Goal: Check status: Check status

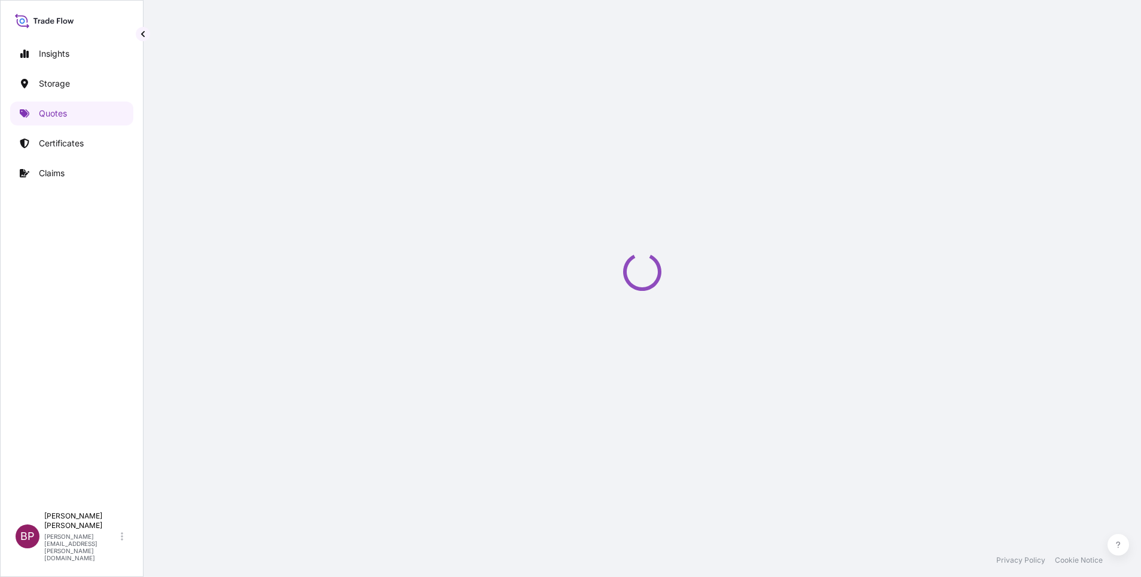
select select "Road / [GEOGRAPHIC_DATA]"
select select "Water"
select select "Road / [GEOGRAPHIC_DATA]"
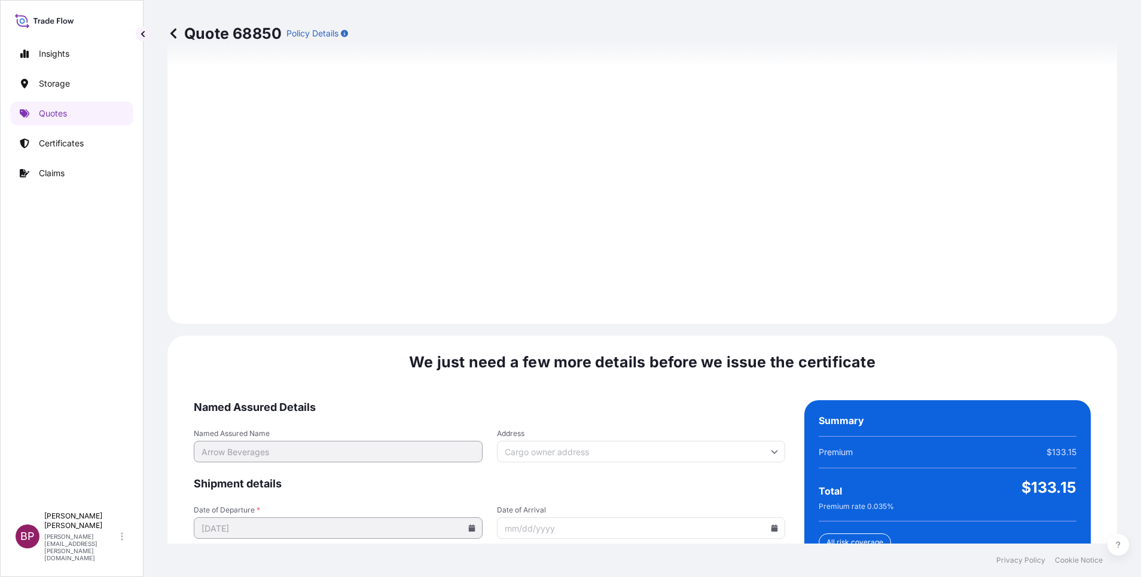
scroll to position [1772, 0]
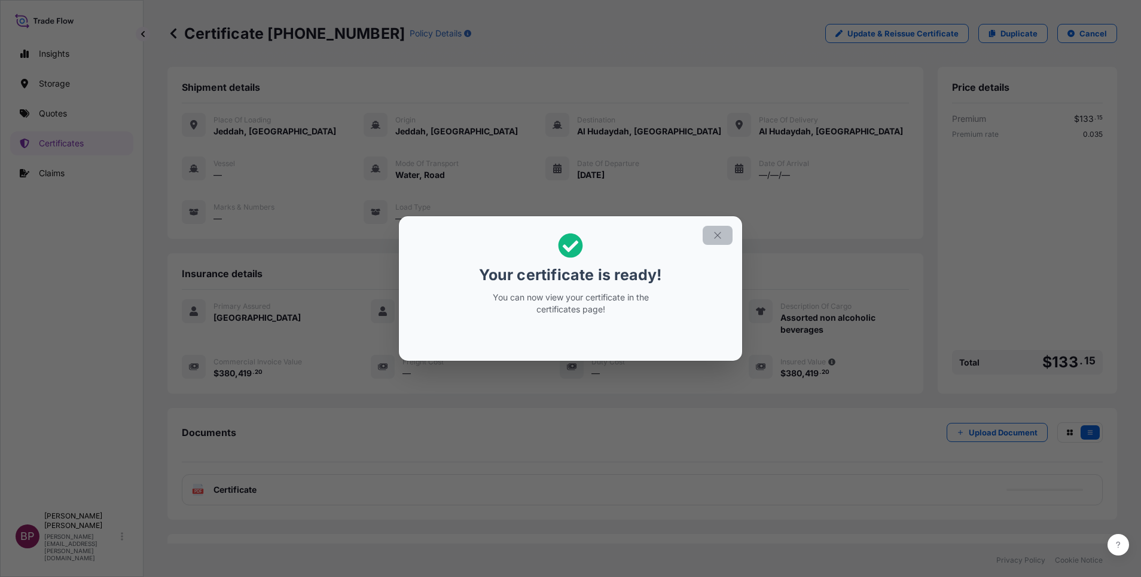
click at [720, 236] on icon "button" at bounding box center [717, 235] width 11 height 11
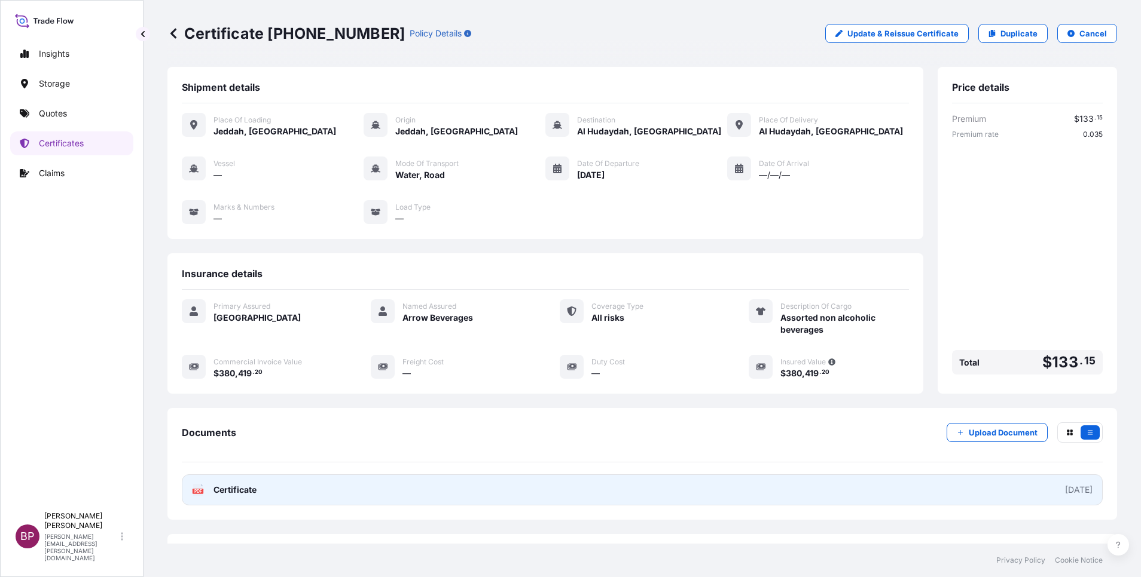
click at [246, 491] on span "Certificate" at bounding box center [234, 490] width 43 height 12
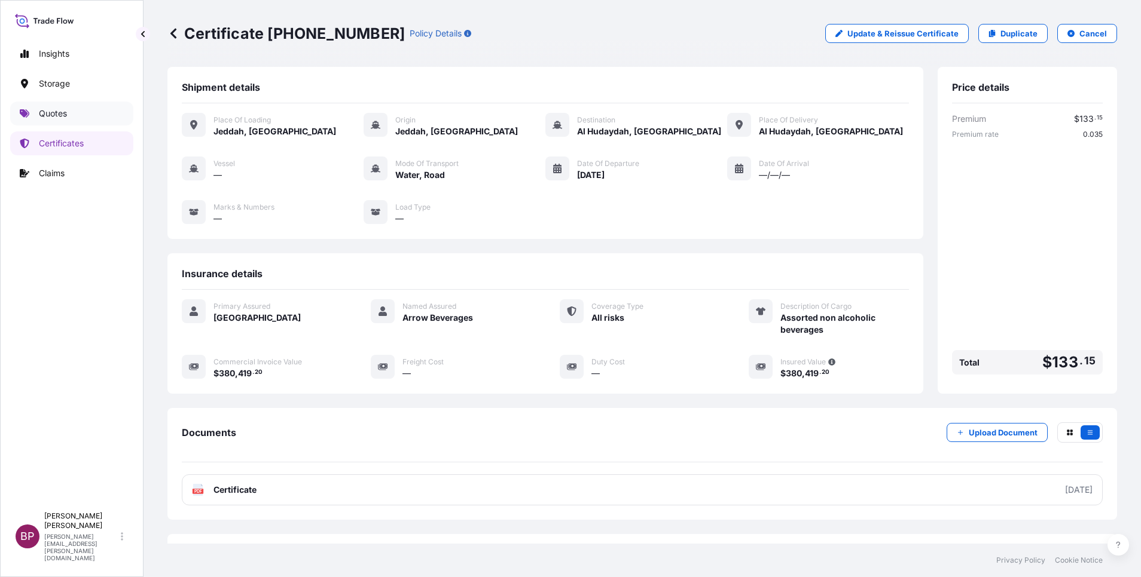
click at [56, 119] on p "Quotes" at bounding box center [53, 114] width 28 height 12
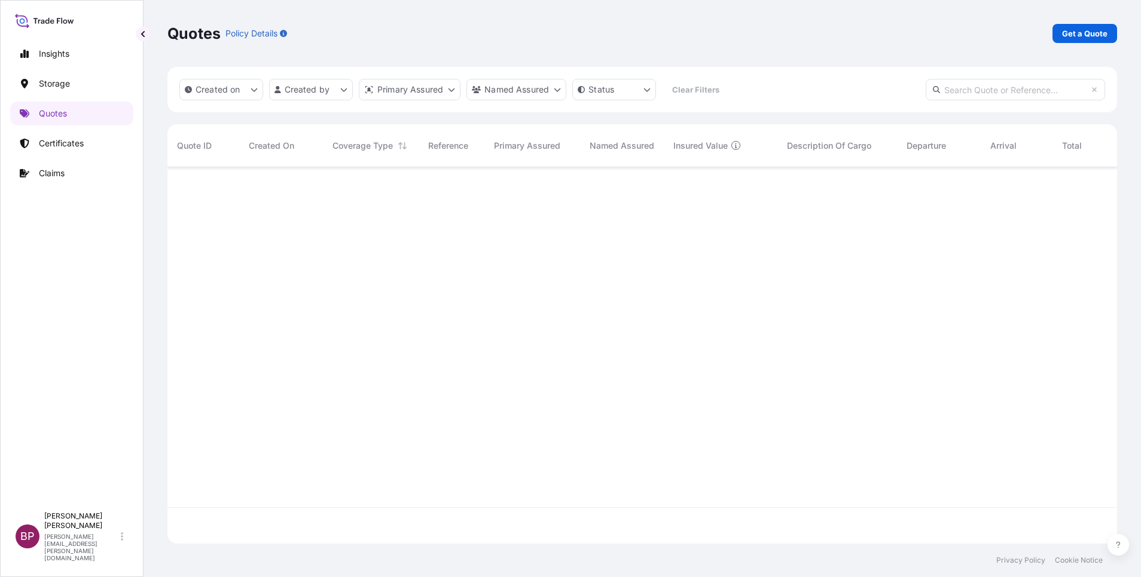
scroll to position [369, 935]
click at [953, 93] on input "text" at bounding box center [1014, 90] width 179 height 22
type input "68940"
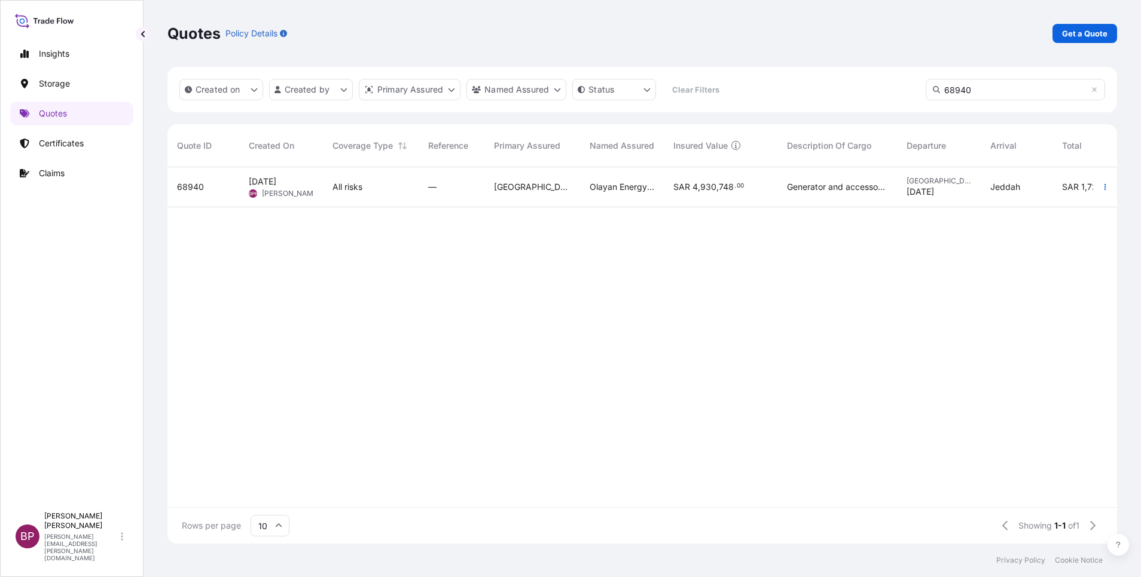
click at [631, 201] on div "Olayan Energy Company Limited" at bounding box center [622, 187] width 84 height 40
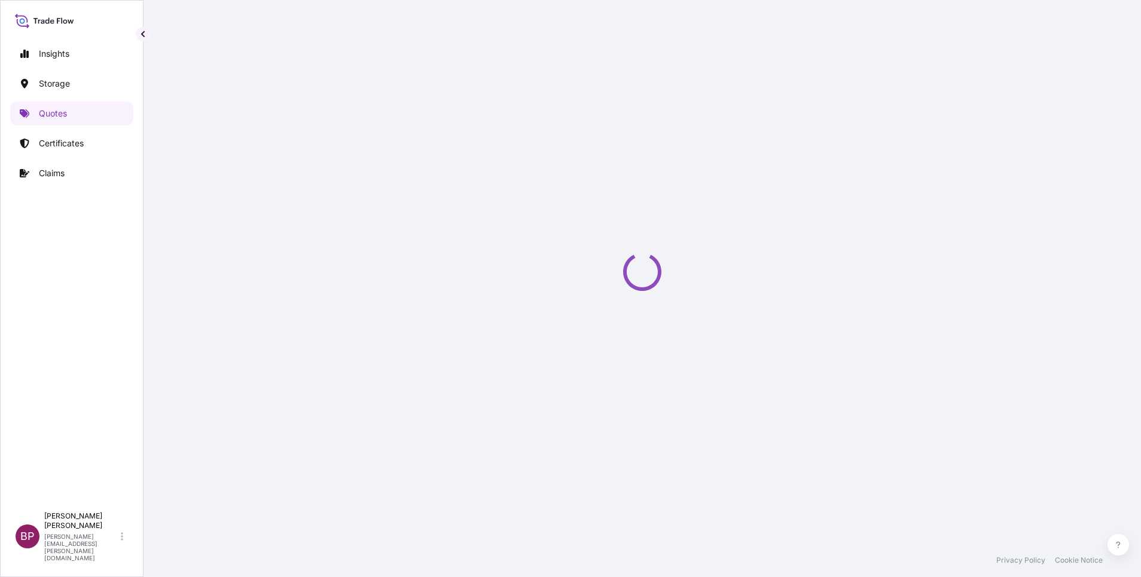
select select "Road / [GEOGRAPHIC_DATA]"
select select "Water"
select select "Road / [GEOGRAPHIC_DATA]"
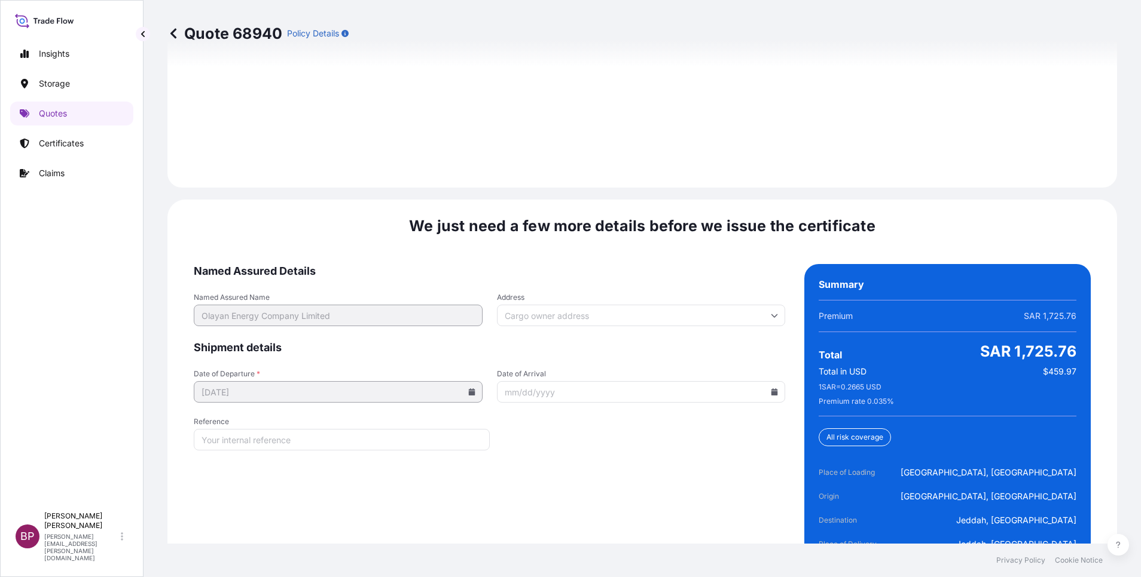
scroll to position [1834, 0]
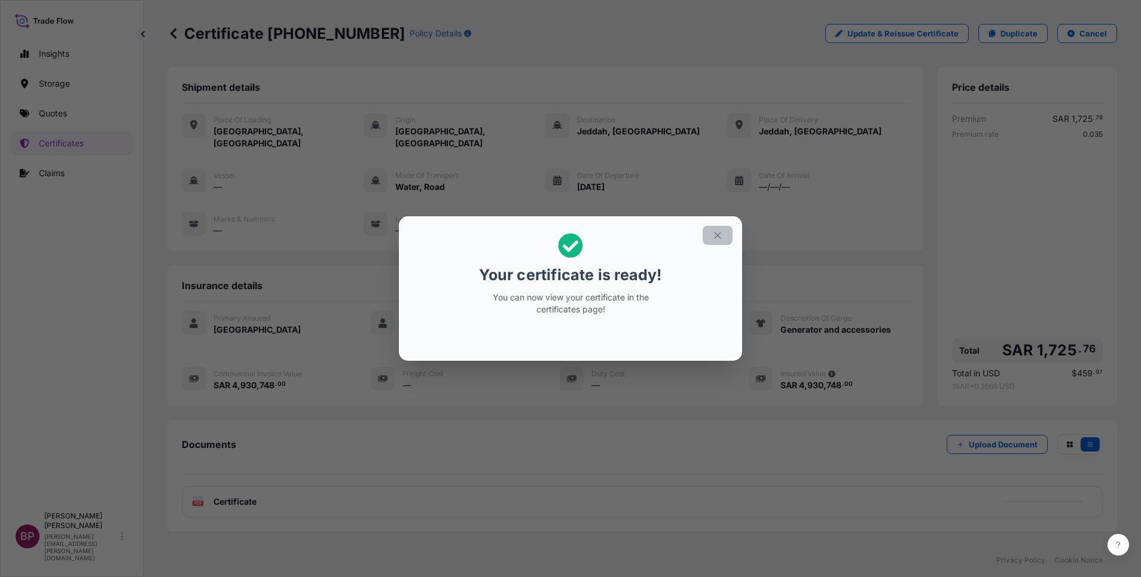
click at [719, 236] on icon "button" at bounding box center [717, 235] width 11 height 11
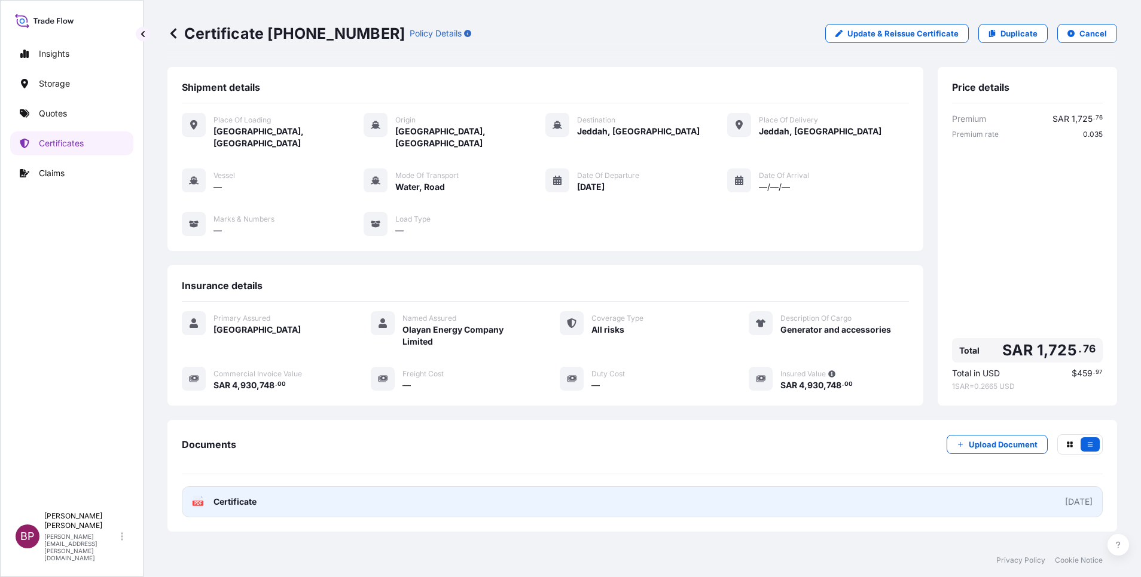
click at [242, 496] on span "Certificate" at bounding box center [234, 502] width 43 height 12
click at [249, 496] on span "Certificate" at bounding box center [234, 502] width 43 height 12
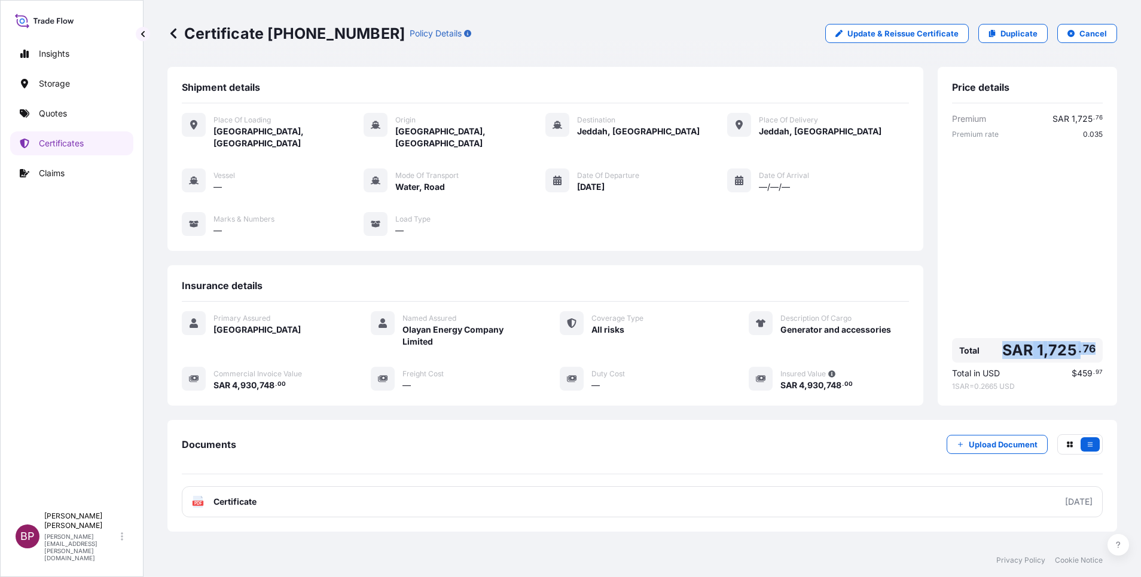
drag, startPoint x: 1087, startPoint y: 338, endPoint x: 990, endPoint y: 338, distance: 96.8
click at [990, 338] on div "Total SAR 1 , 725 . 76" at bounding box center [1027, 350] width 151 height 25
copy span "SAR 1 , 725 . 76"
click at [70, 112] on link "Quotes" at bounding box center [71, 114] width 123 height 24
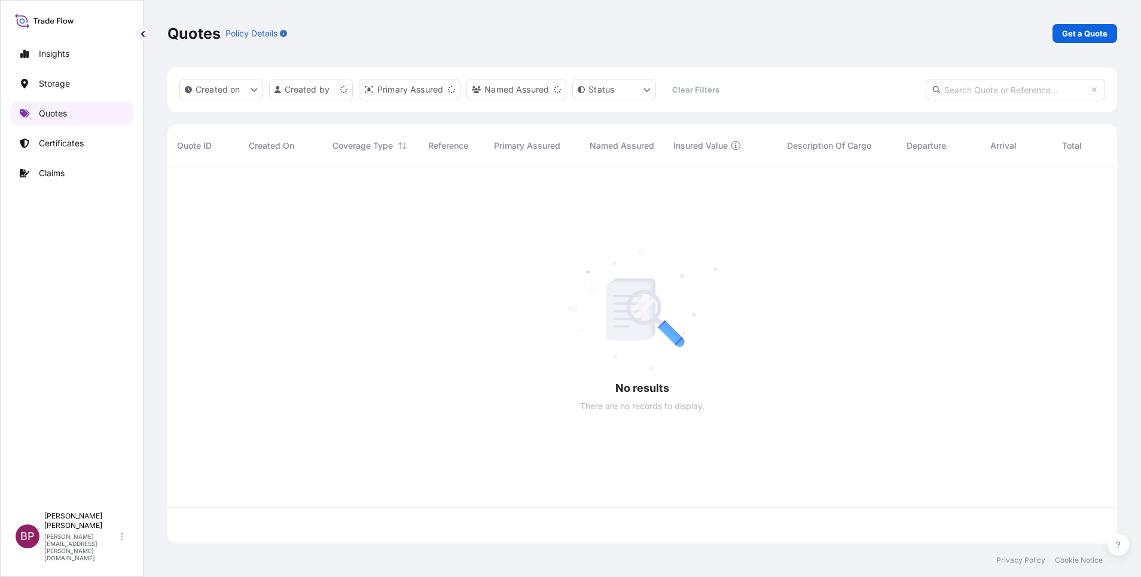
scroll to position [369, 935]
click at [1037, 90] on input "text" at bounding box center [1014, 90] width 179 height 22
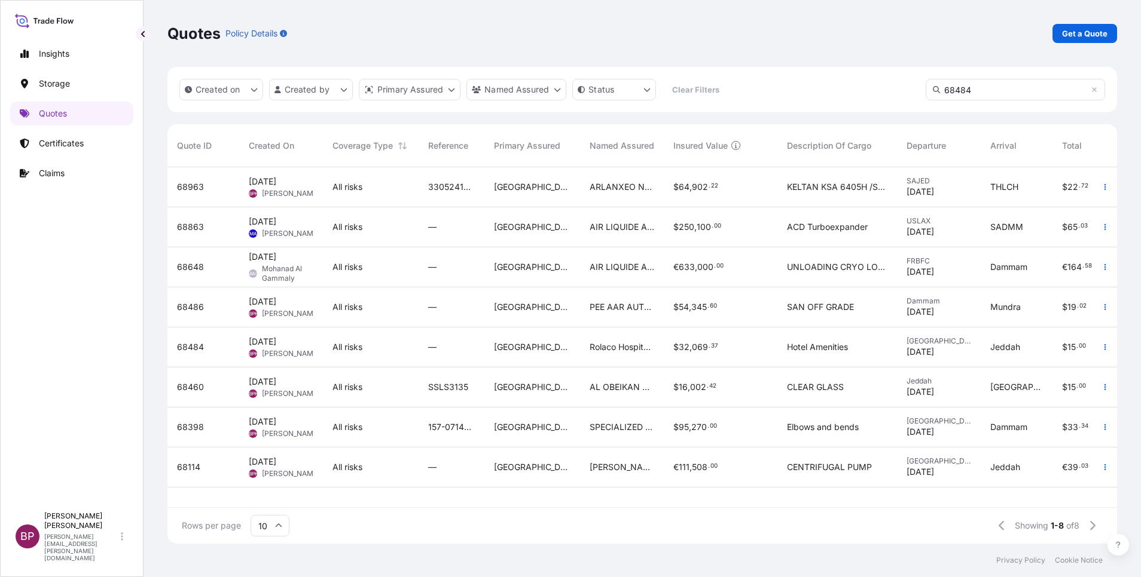
type input "68484"
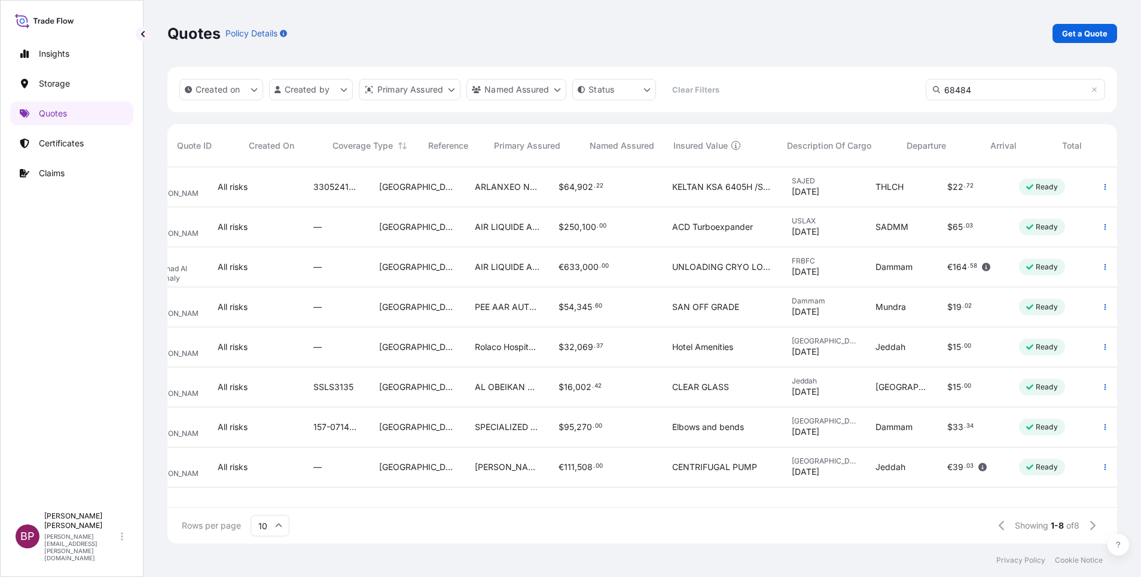
scroll to position [0, 0]
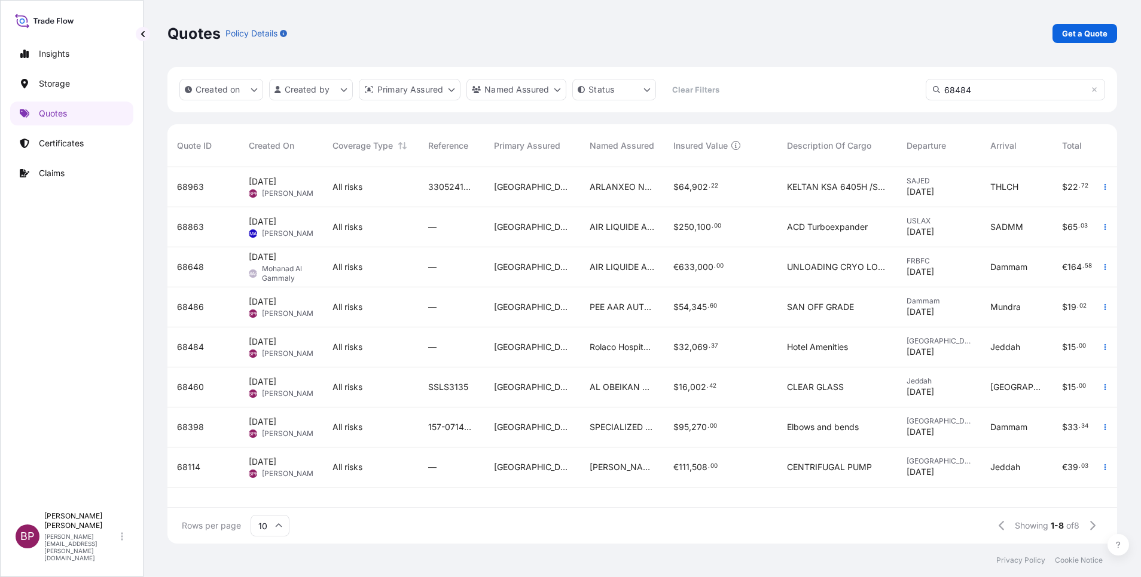
click at [664, 356] on div "$ 32 , 069 . 37" at bounding box center [721, 348] width 114 height 40
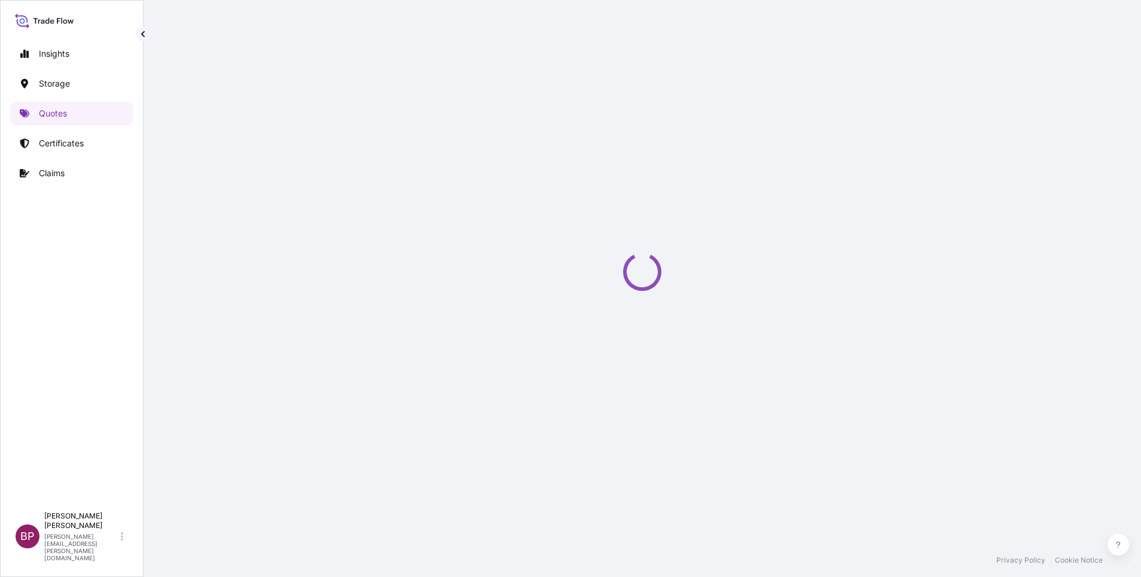
select select "Road / [GEOGRAPHIC_DATA]"
select select "Water"
select select "Road / [GEOGRAPHIC_DATA]"
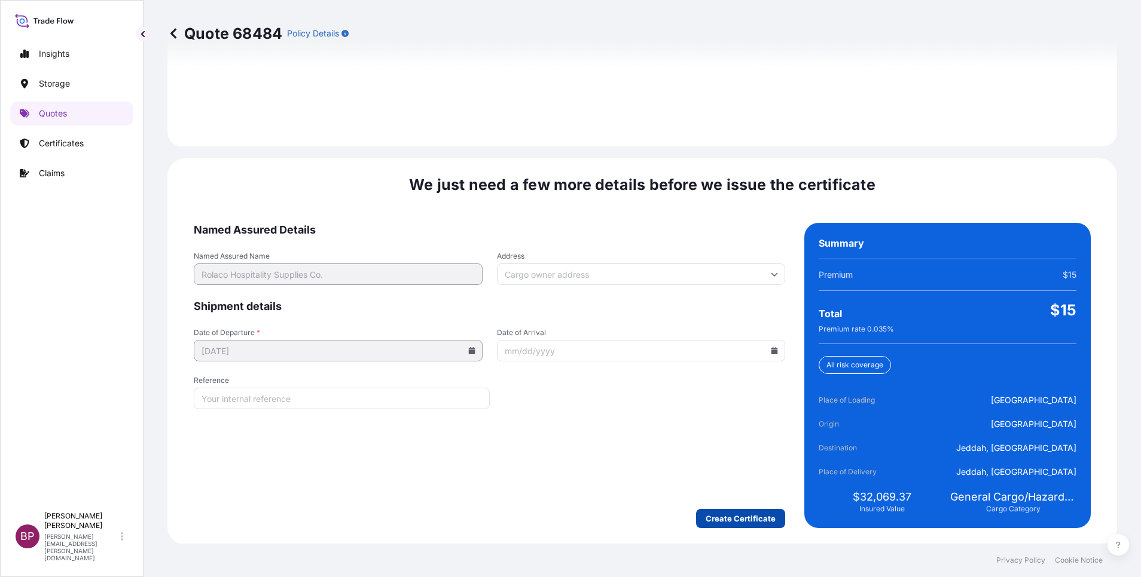
scroll to position [1772, 0]
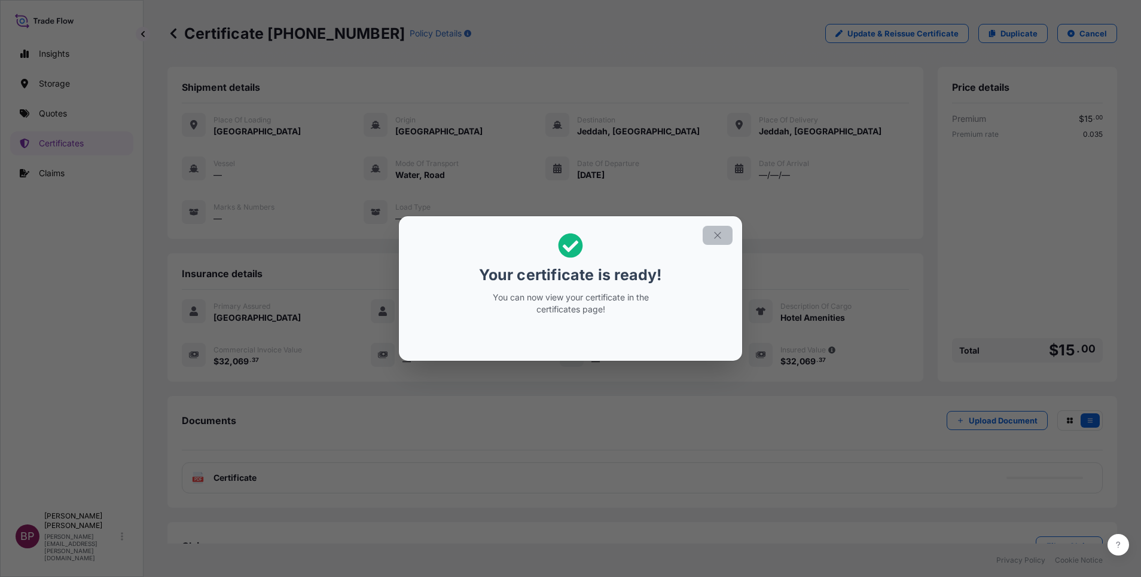
click at [720, 238] on icon "button" at bounding box center [717, 235] width 7 height 7
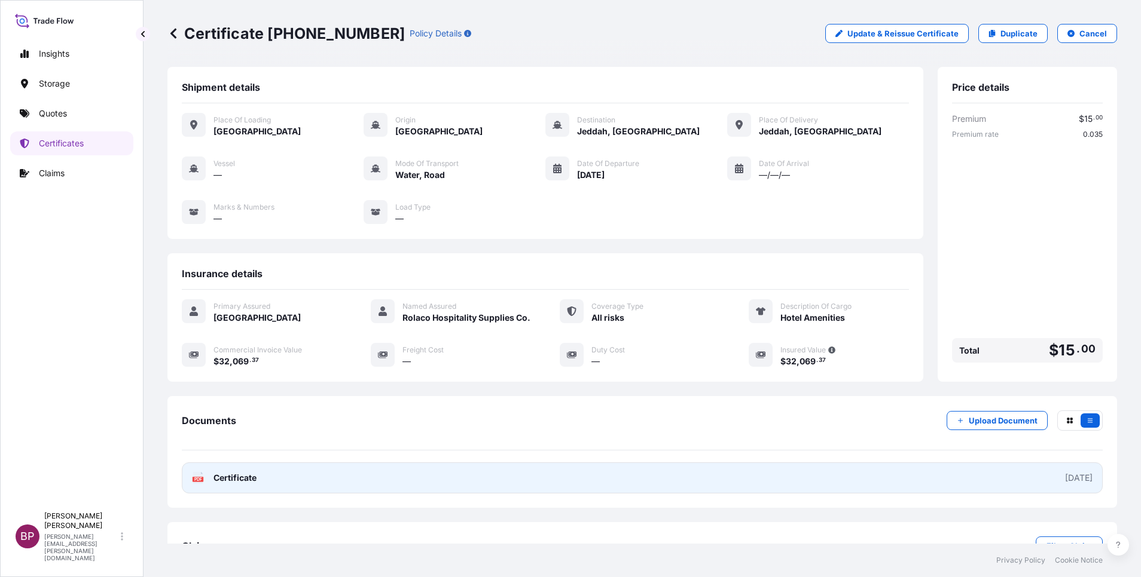
click at [244, 484] on span "Certificate" at bounding box center [234, 478] width 43 height 12
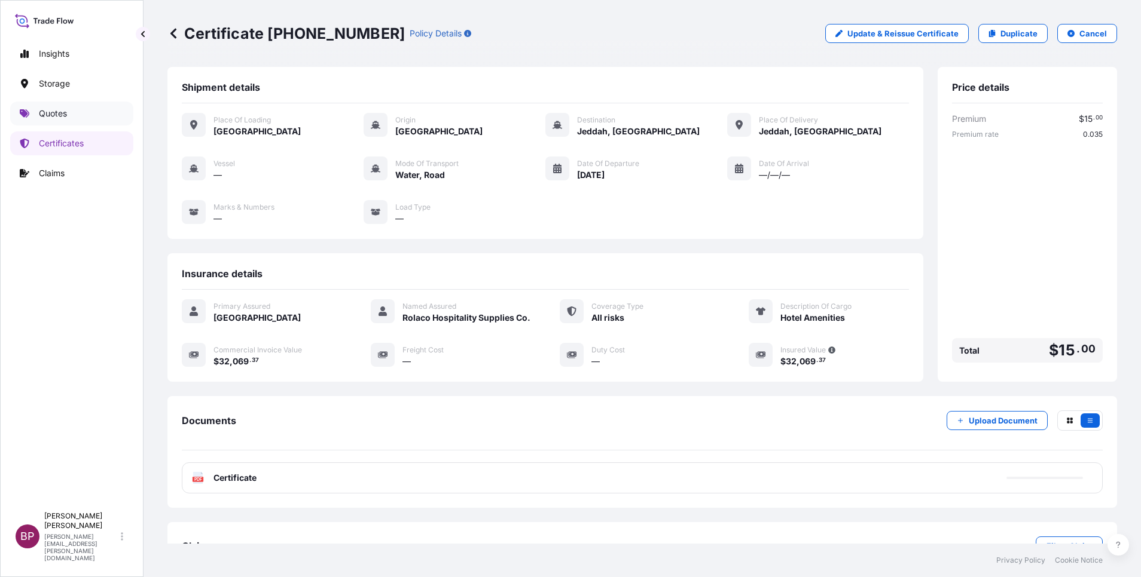
click at [56, 114] on p "Quotes" at bounding box center [53, 114] width 28 height 12
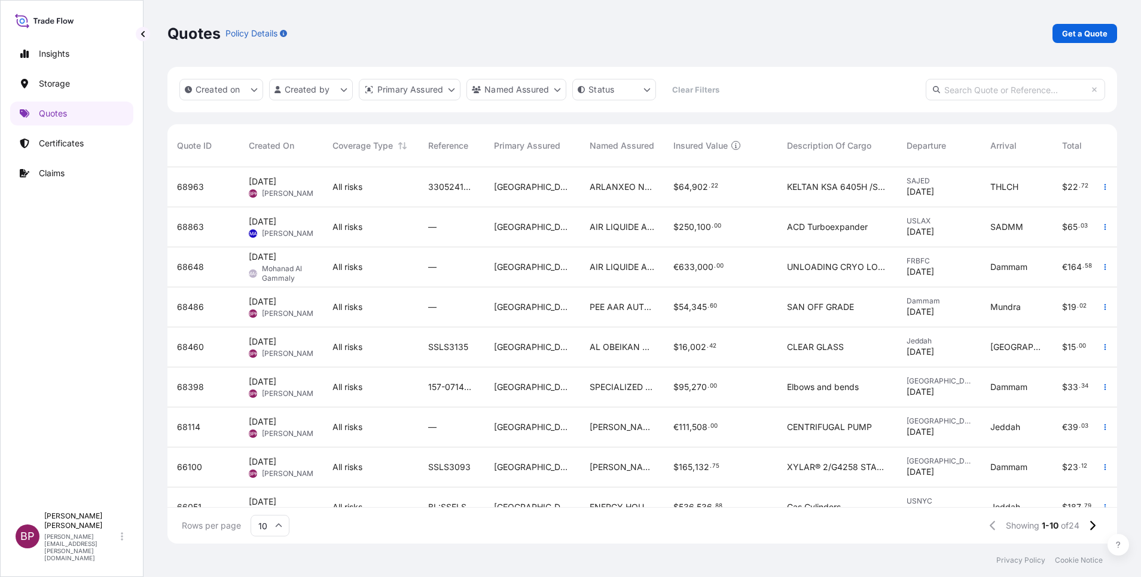
click at [1014, 93] on input "text" at bounding box center [1014, 90] width 179 height 22
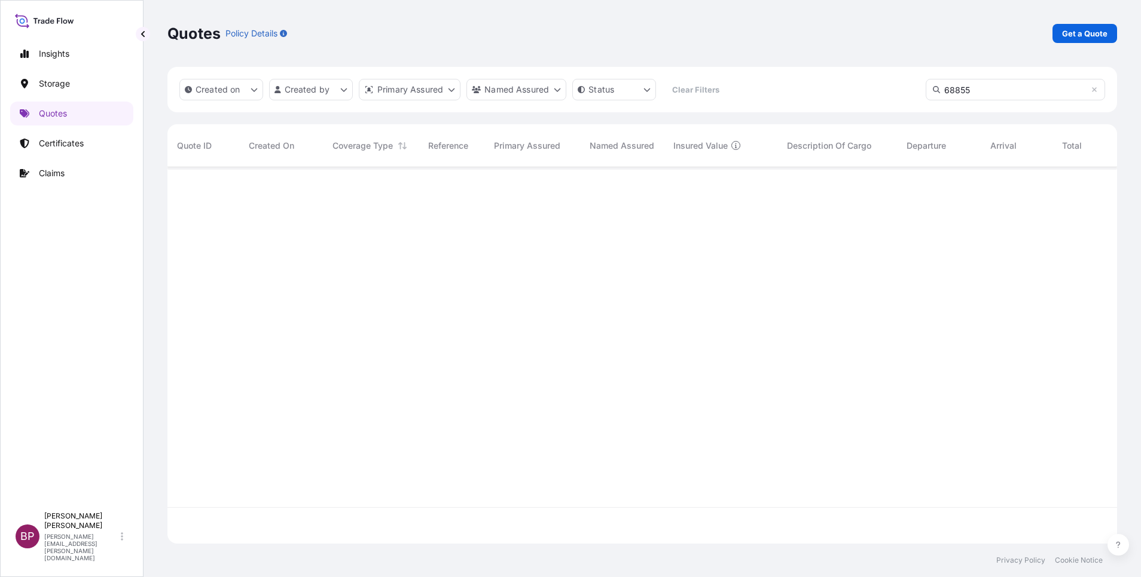
scroll to position [406, 935]
type input "68855"
click at [60, 112] on p "Quotes" at bounding box center [53, 114] width 28 height 12
click at [71, 144] on p "Certificates" at bounding box center [61, 143] width 45 height 12
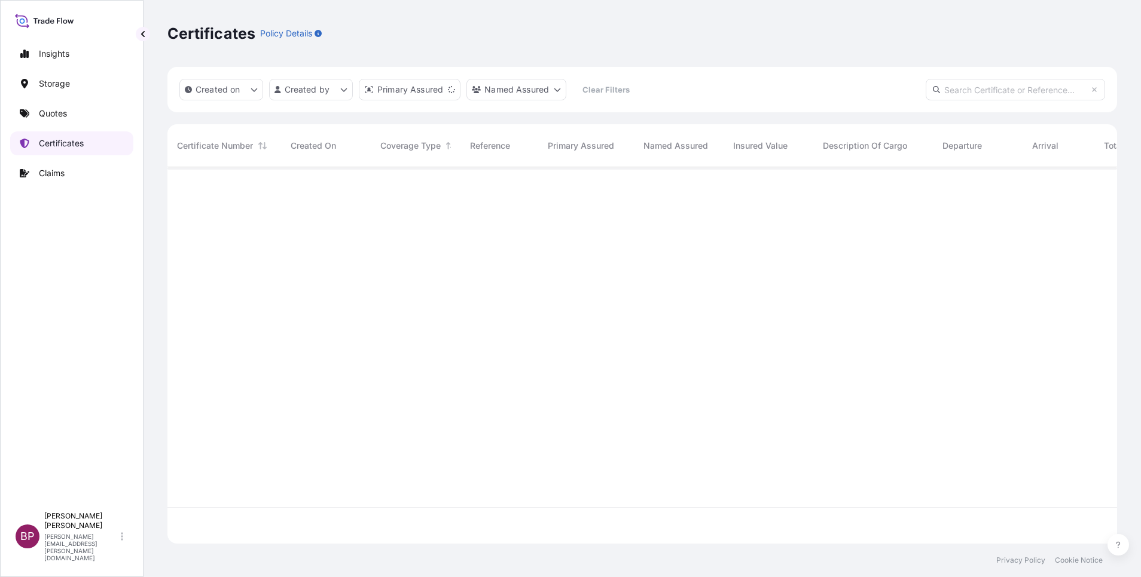
scroll to position [369, 935]
click at [50, 108] on p "Quotes" at bounding box center [53, 114] width 28 height 12
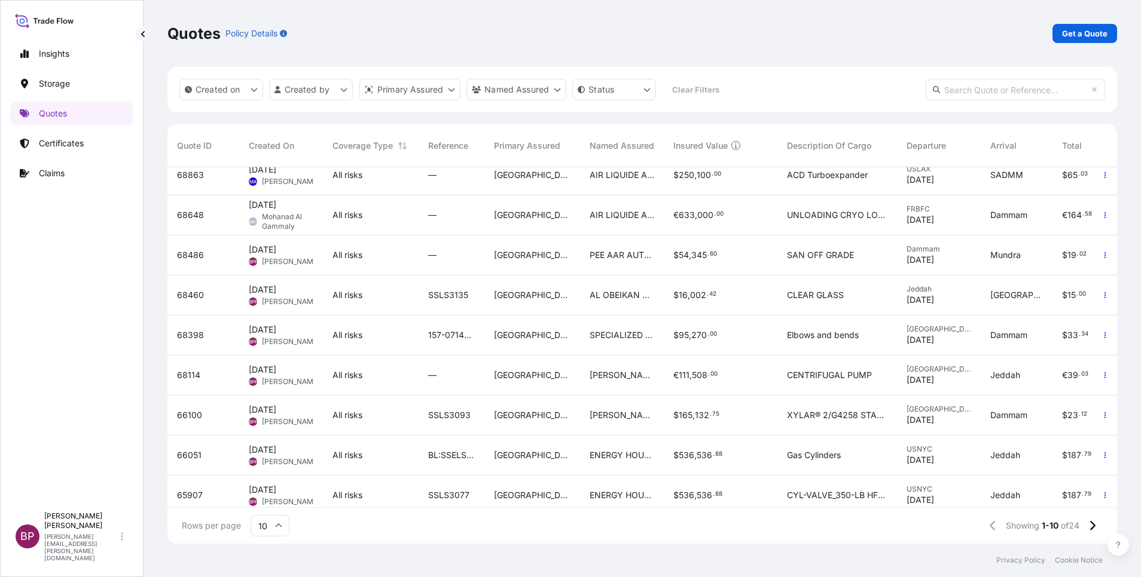
scroll to position [74, 0]
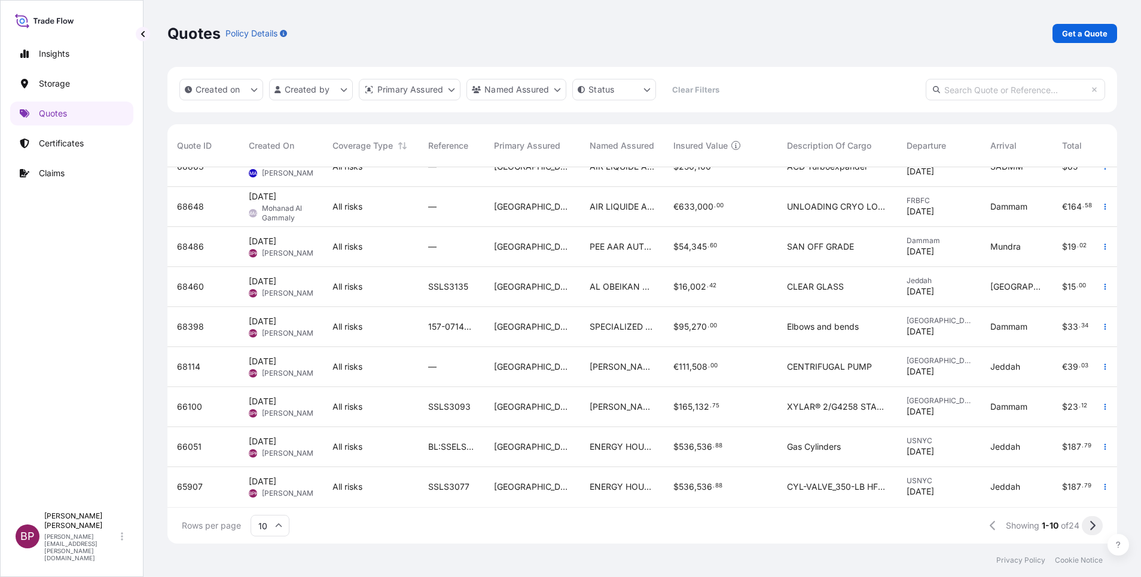
click at [1096, 528] on button at bounding box center [1091, 525] width 21 height 19
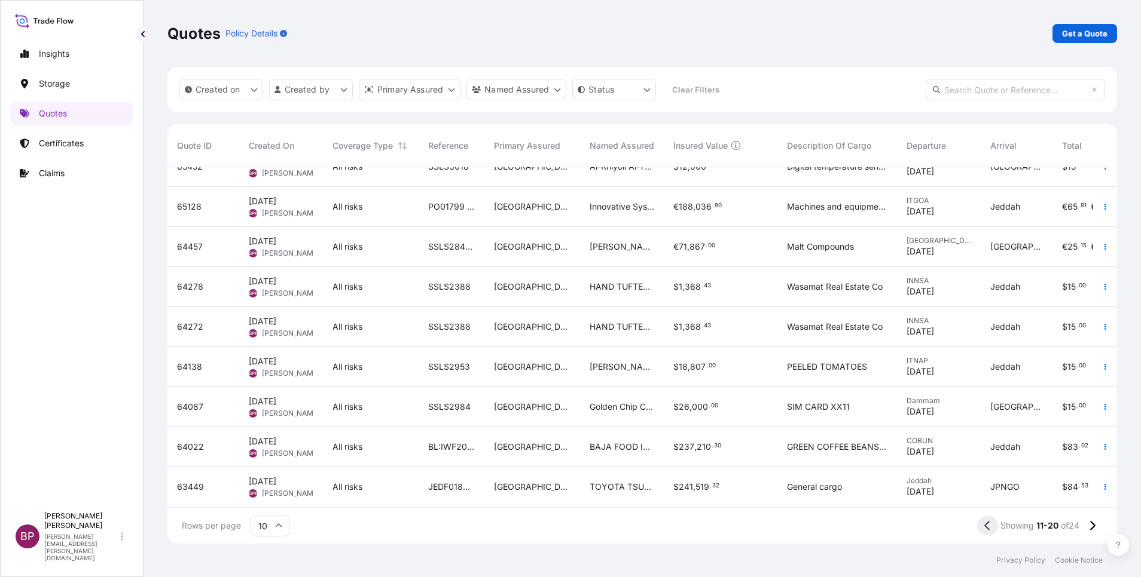
click at [986, 527] on icon at bounding box center [987, 526] width 7 height 11
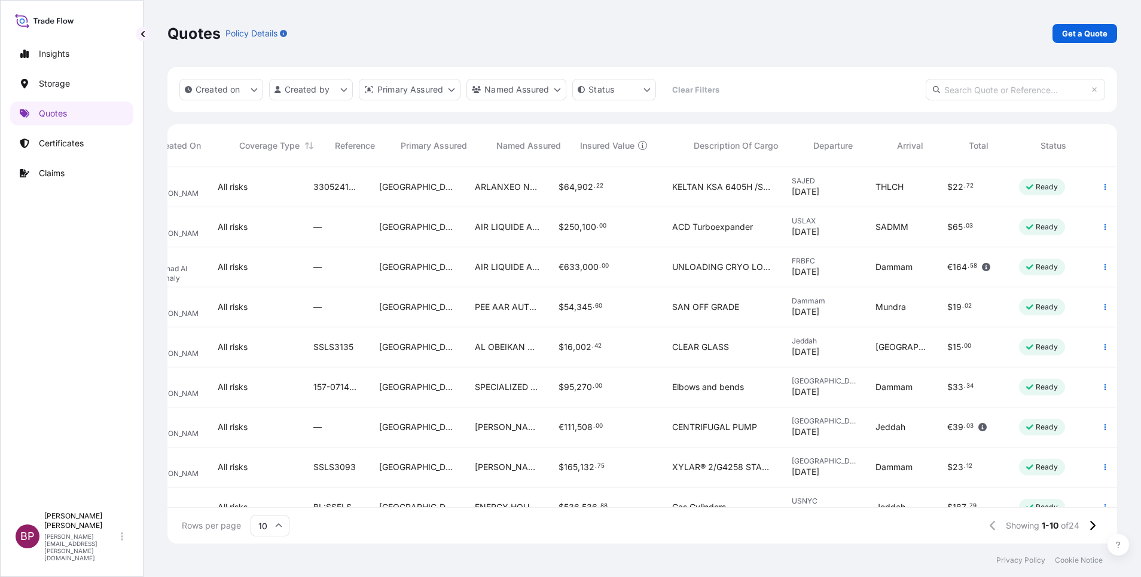
scroll to position [0, 0]
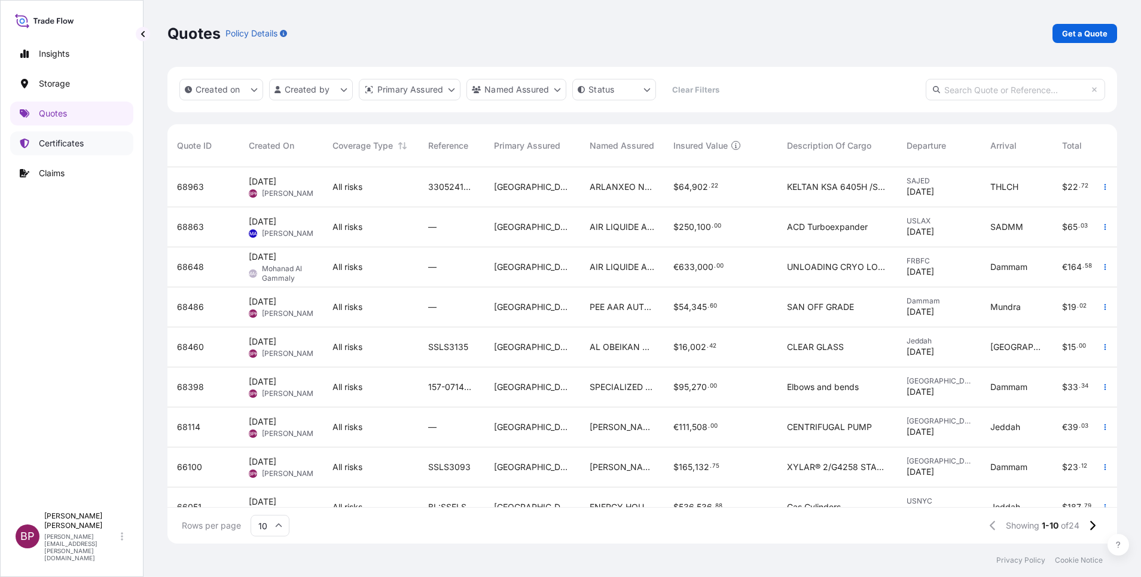
click at [72, 145] on p "Certificates" at bounding box center [61, 143] width 45 height 12
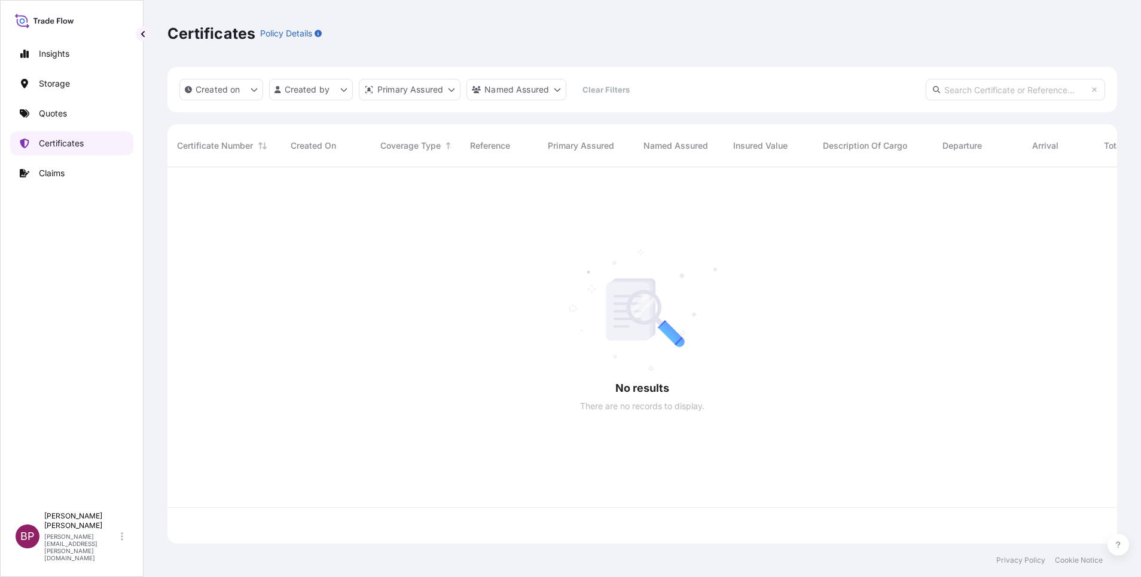
scroll to position [369, 935]
click at [990, 96] on input "text" at bounding box center [1014, 90] width 179 height 22
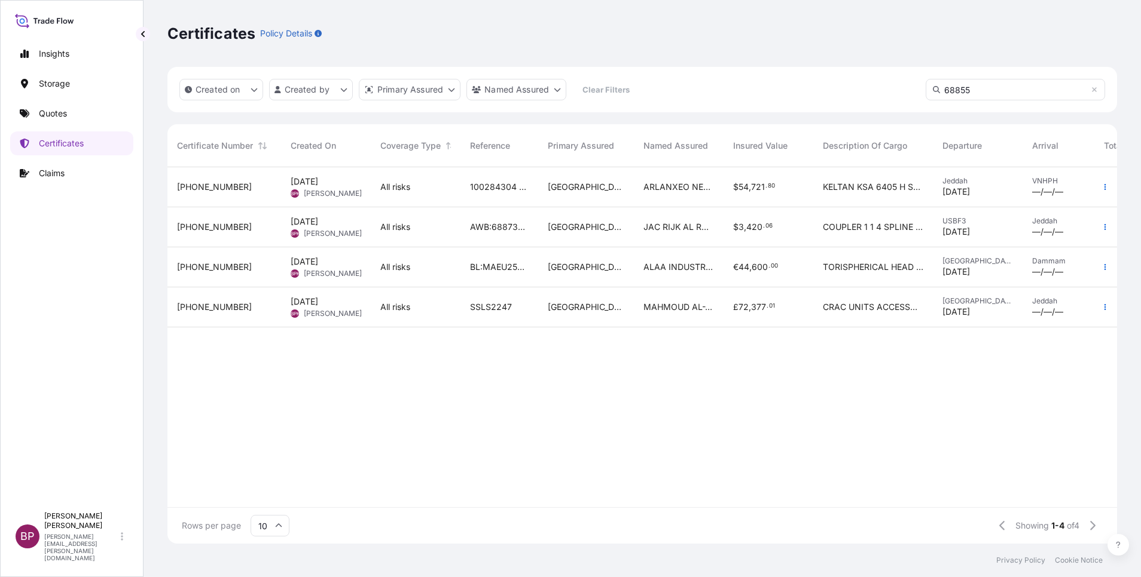
scroll to position [406, 935]
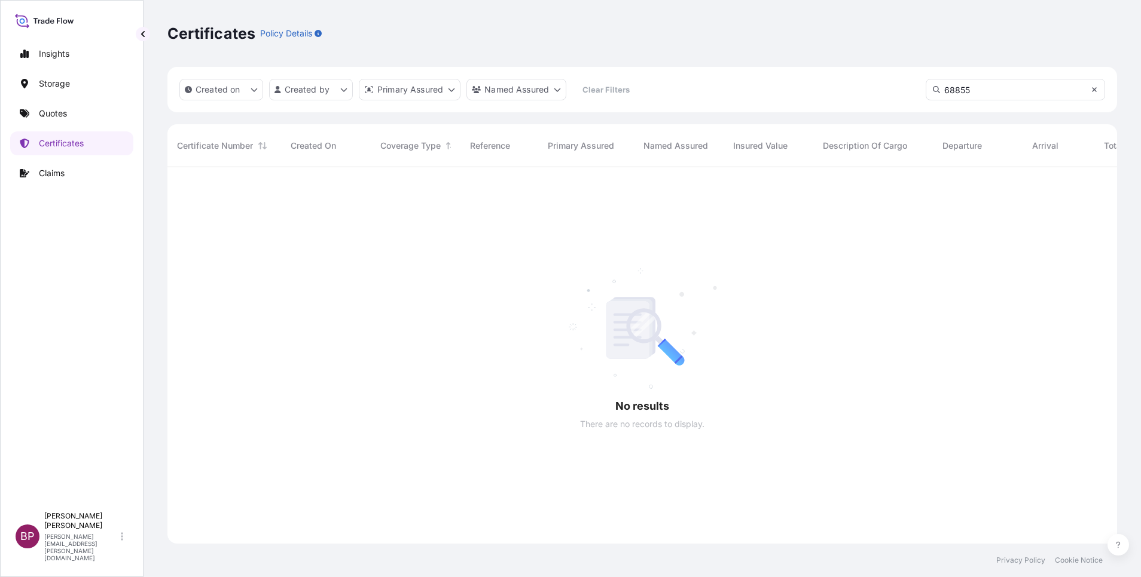
type input "68855"
click at [1092, 93] on div "68855" at bounding box center [1014, 90] width 179 height 22
click at [65, 141] on p "Certificates" at bounding box center [61, 143] width 45 height 12
click at [60, 112] on p "Quotes" at bounding box center [53, 114] width 28 height 12
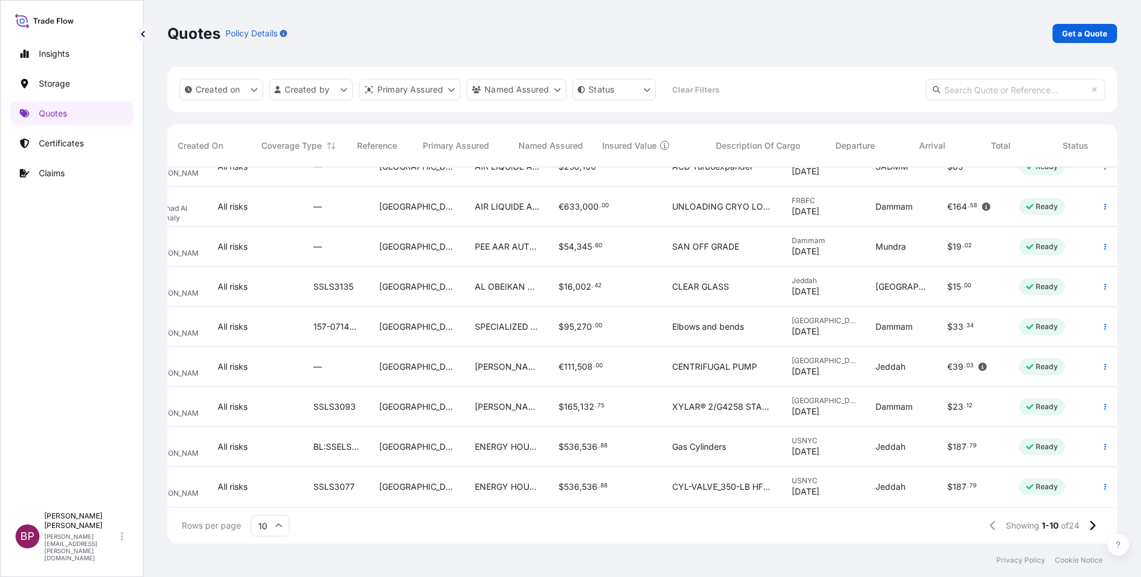
scroll to position [74, 0]
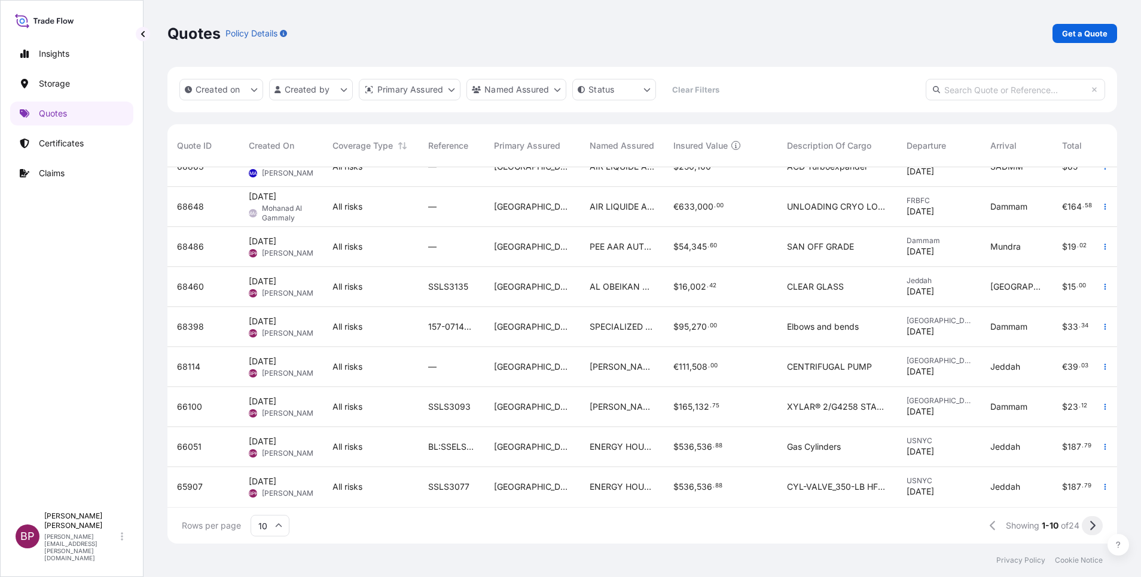
click at [1095, 528] on button at bounding box center [1091, 525] width 21 height 19
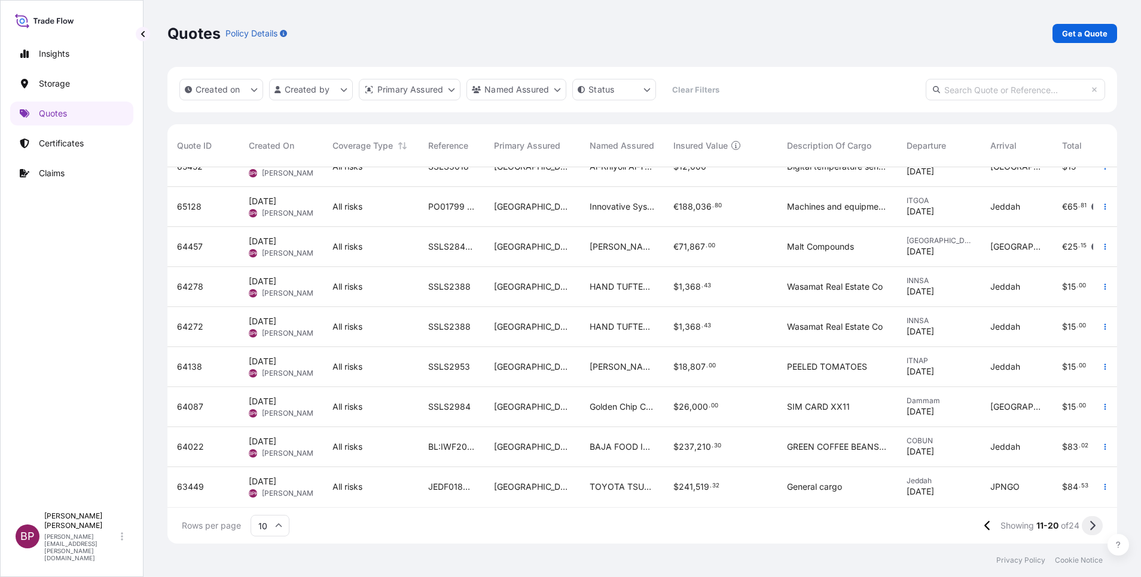
click at [1095, 529] on button at bounding box center [1091, 525] width 21 height 19
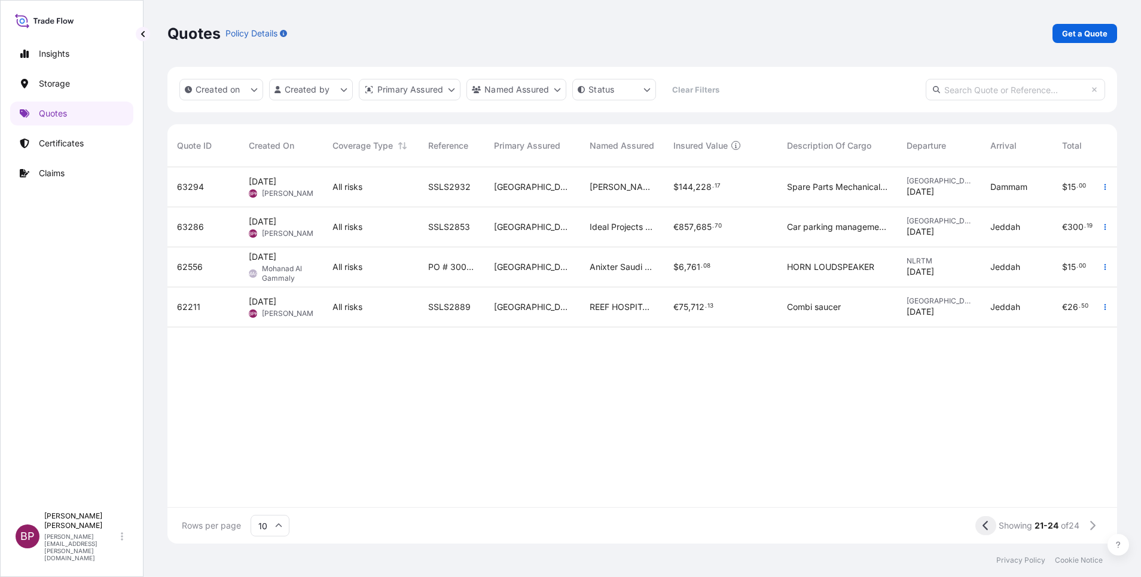
click at [982, 526] on icon at bounding box center [985, 526] width 7 height 11
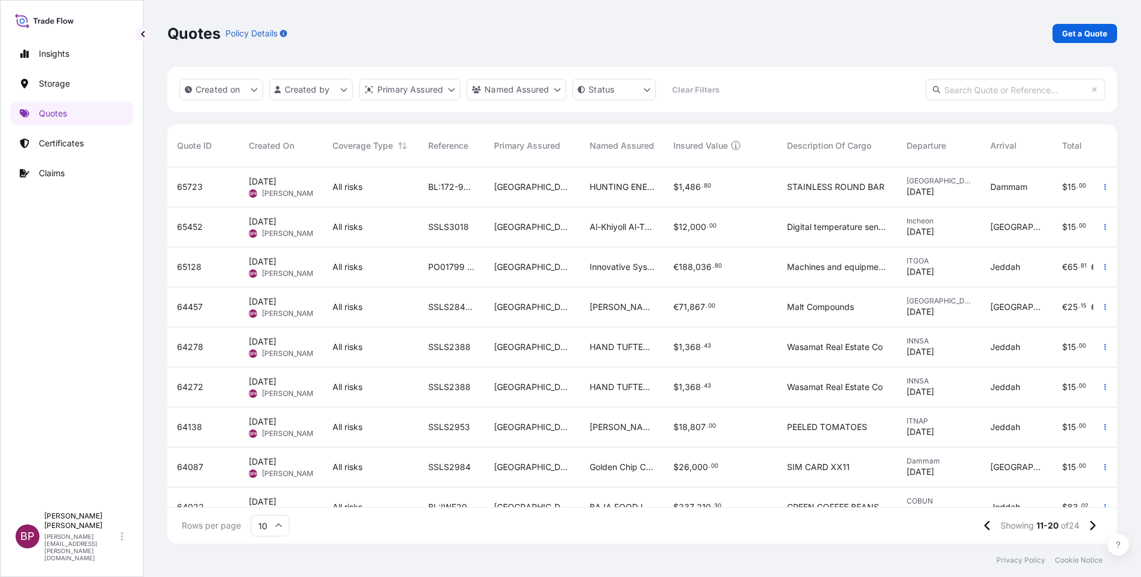
click at [968, 94] on input "text" at bounding box center [1014, 90] width 179 height 22
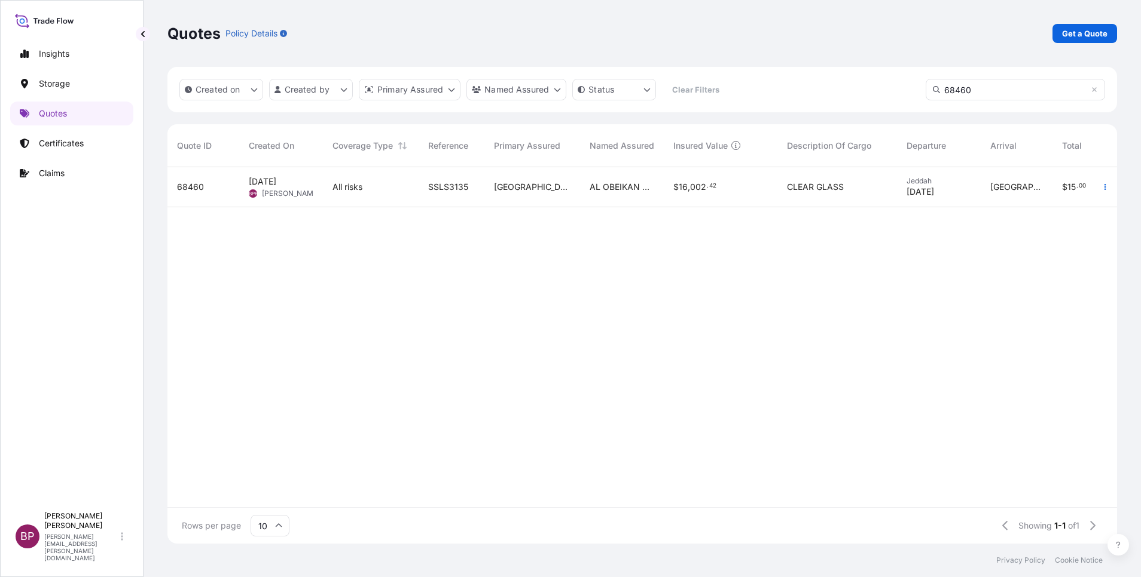
type input "68460"
click at [427, 198] on div "SSLS3135" at bounding box center [451, 187] width 66 height 40
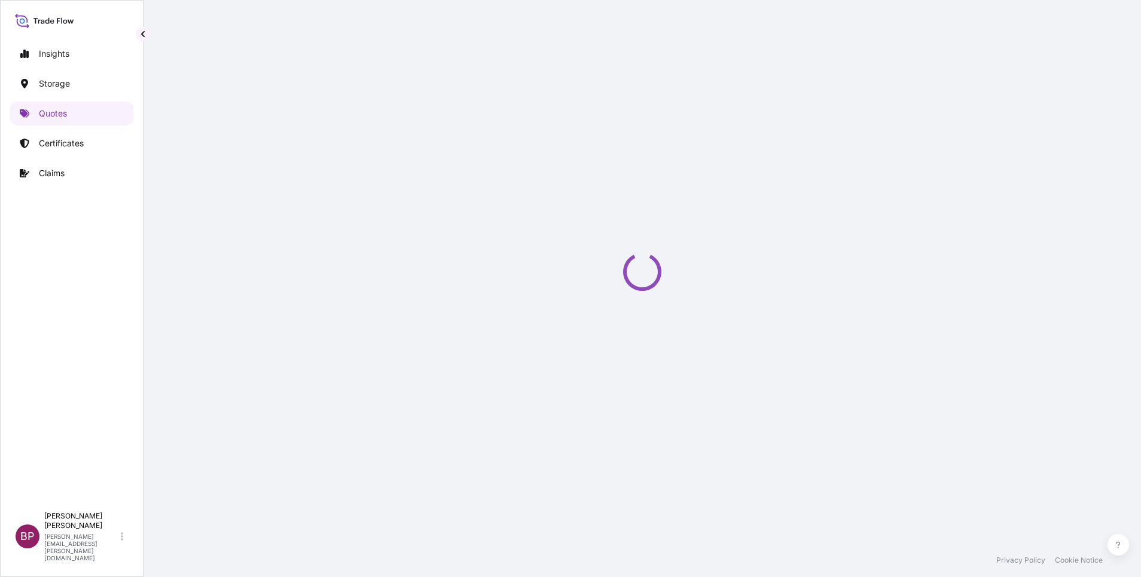
select select "Road / [GEOGRAPHIC_DATA]"
select select "Water"
select select "Road / [GEOGRAPHIC_DATA]"
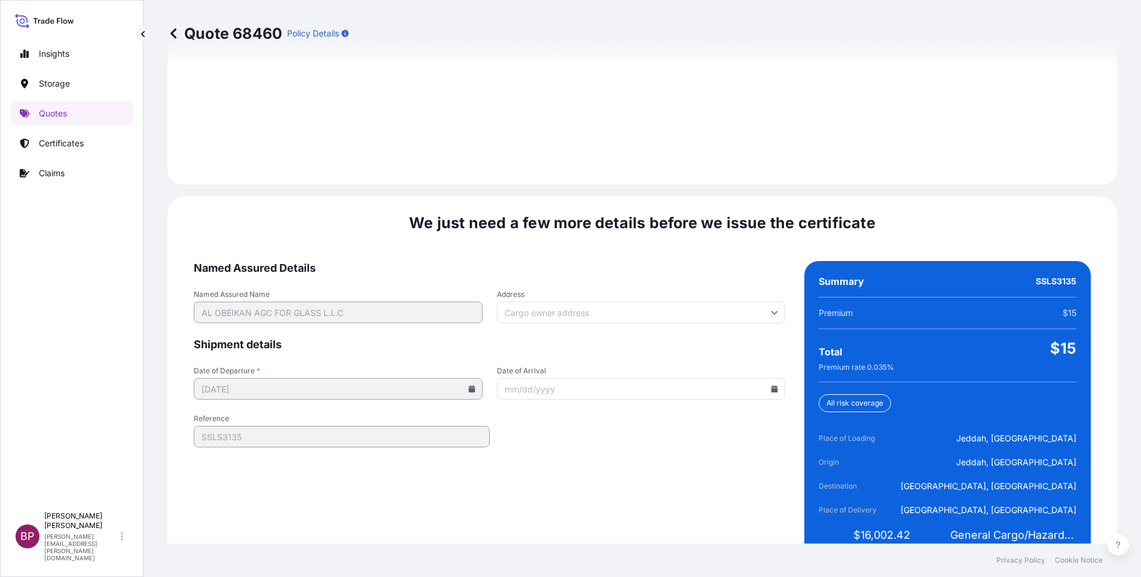
scroll to position [1772, 0]
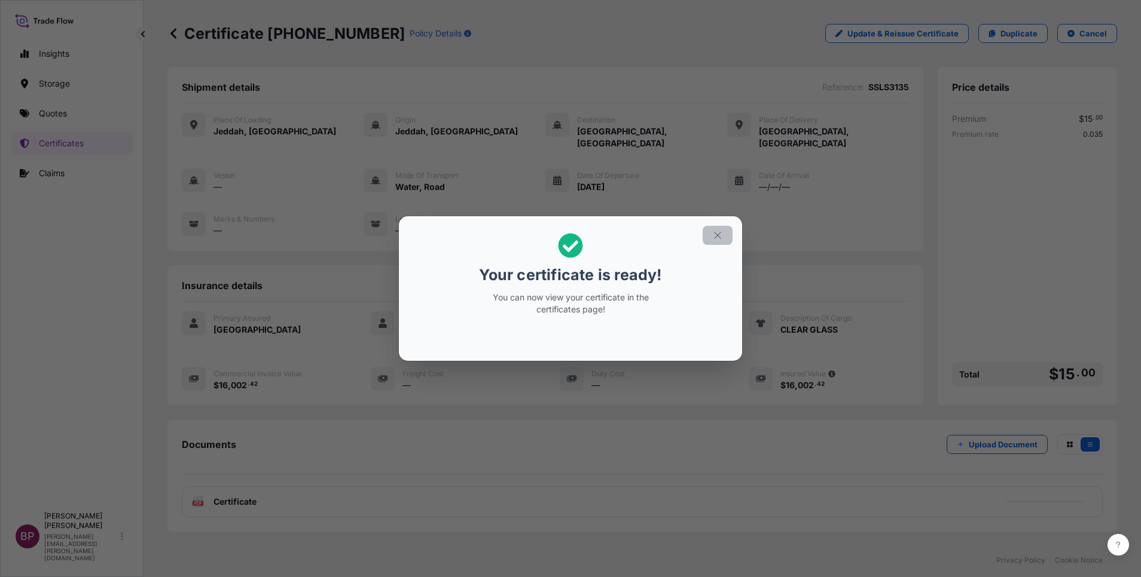
click at [717, 237] on icon "button" at bounding box center [717, 235] width 11 height 11
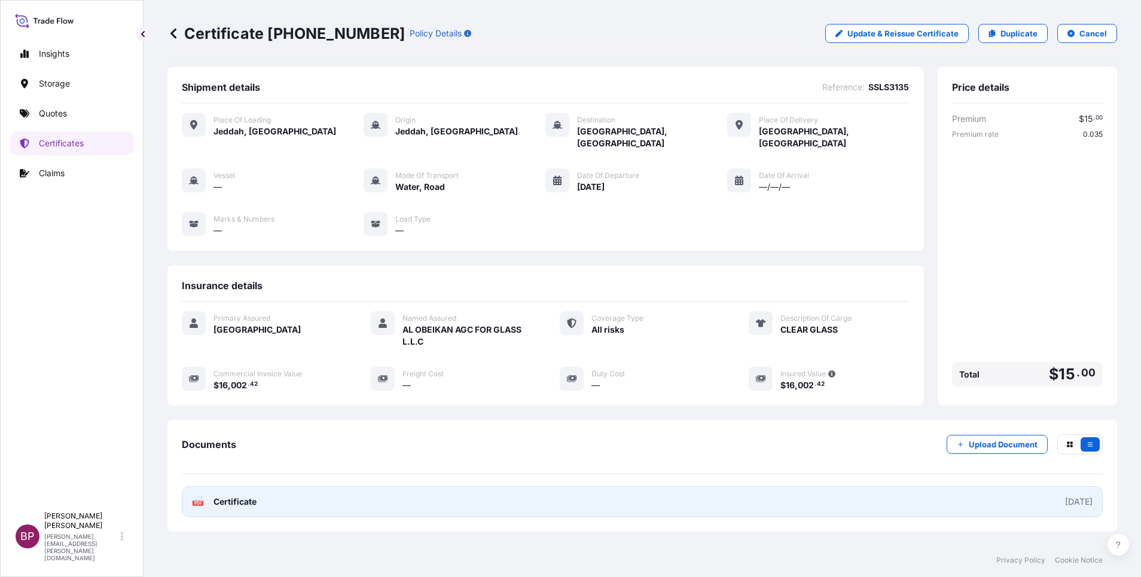
click at [219, 496] on span "Certificate" at bounding box center [234, 502] width 43 height 12
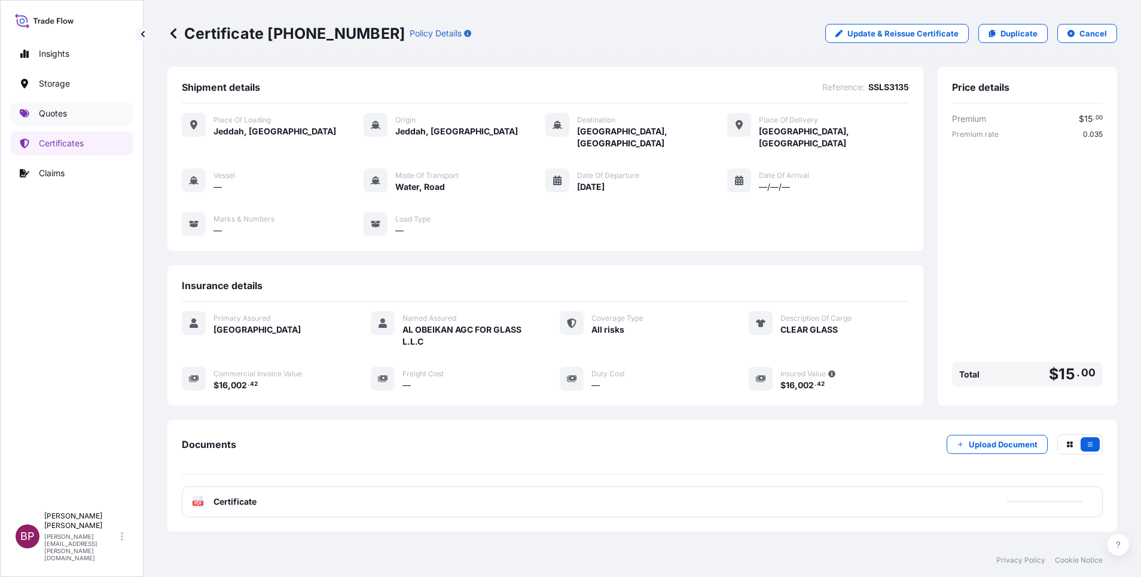
click at [63, 114] on p "Quotes" at bounding box center [53, 114] width 28 height 12
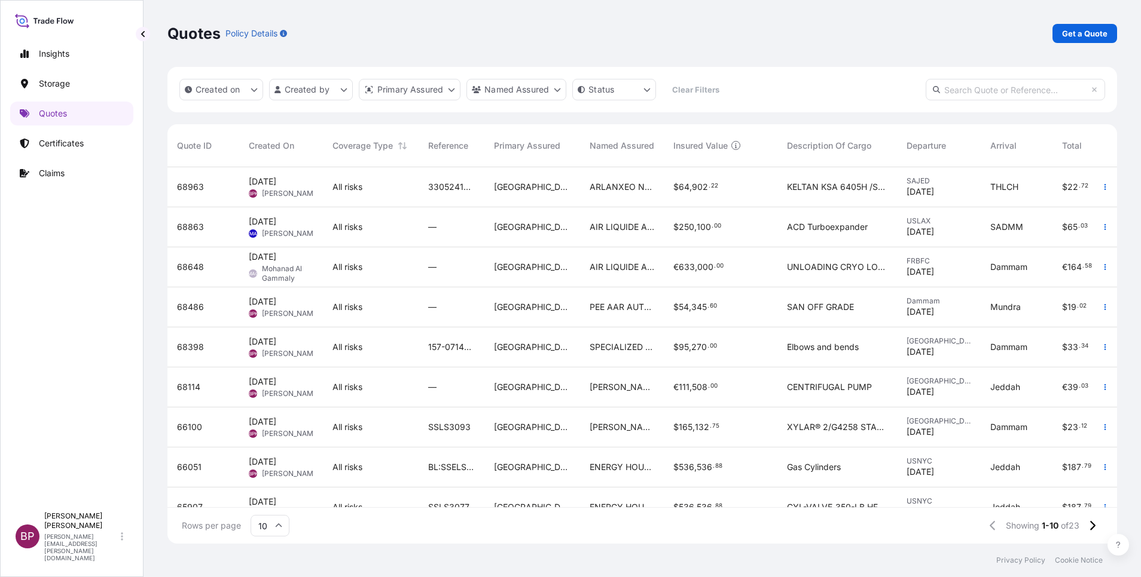
scroll to position [74, 0]
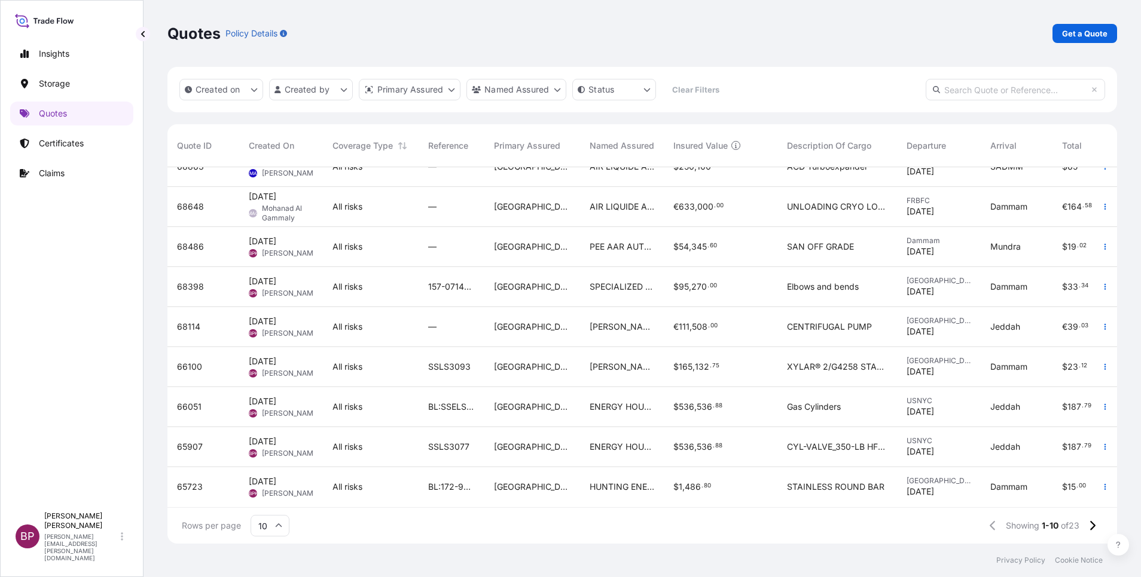
click at [962, 86] on input "text" at bounding box center [1014, 90] width 179 height 22
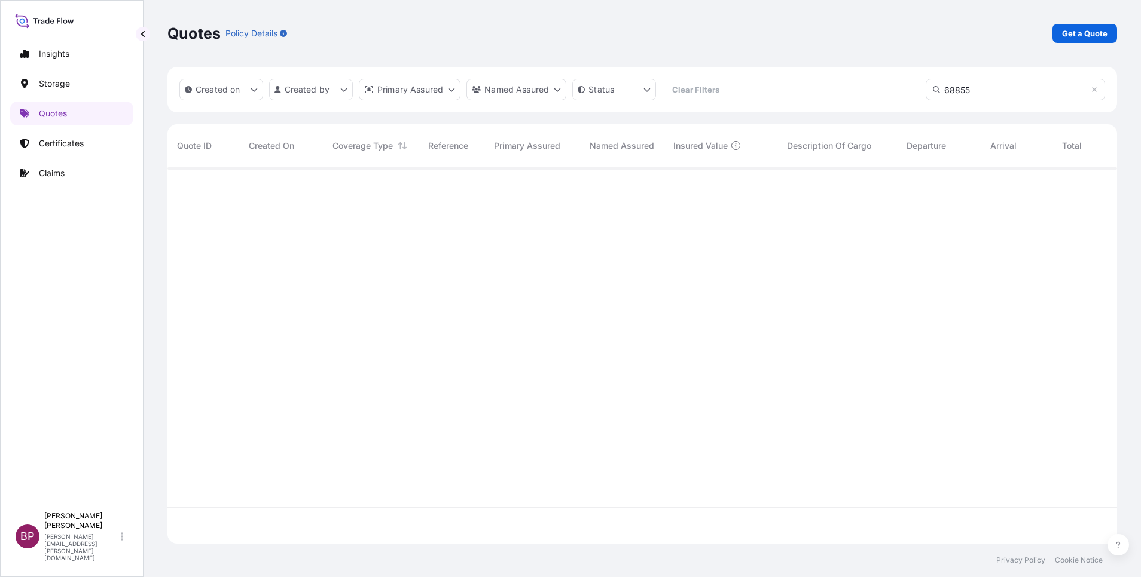
scroll to position [406, 935]
type input "68855"
click at [53, 114] on p "Quotes" at bounding box center [53, 114] width 28 height 12
